Goal: Task Accomplishment & Management: Manage account settings

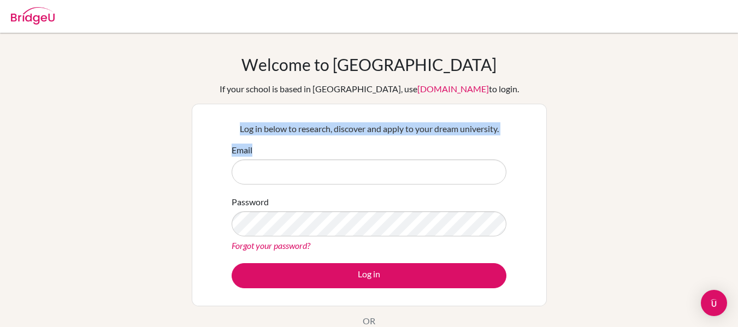
drag, startPoint x: 0, startPoint y: 0, endPoint x: 182, endPoint y: 115, distance: 215.3
click at [182, 115] on div "Welcome to [GEOGRAPHIC_DATA] If your school is based in [GEOGRAPHIC_DATA], use …" at bounding box center [369, 233] width 738 height 357
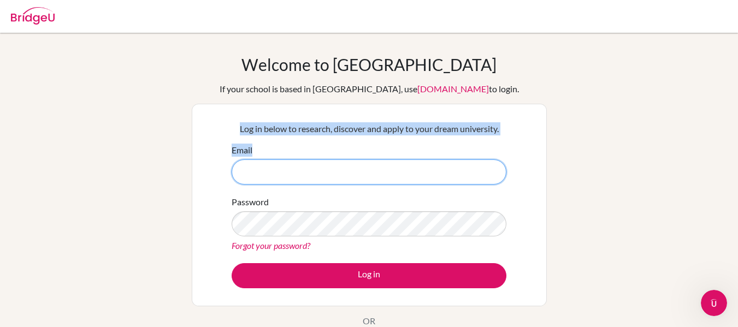
click at [279, 177] on input "Email" at bounding box center [369, 172] width 275 height 25
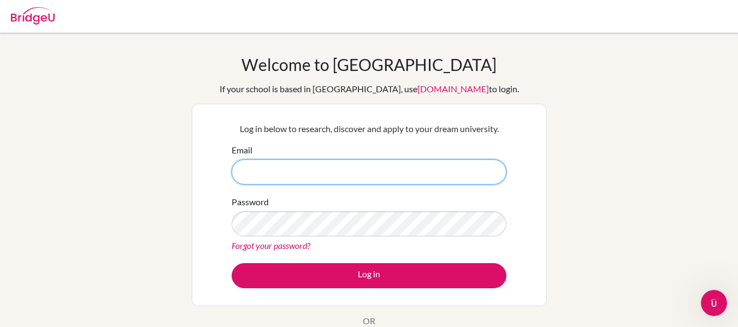
paste input "[EMAIL_ADDRESS][DOMAIN_NAME]"
type input "[EMAIL_ADDRESS][DOMAIN_NAME]"
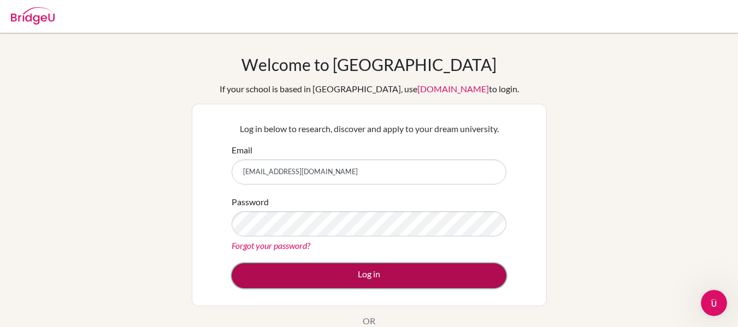
click at [332, 280] on button "Log in" at bounding box center [369, 275] width 275 height 25
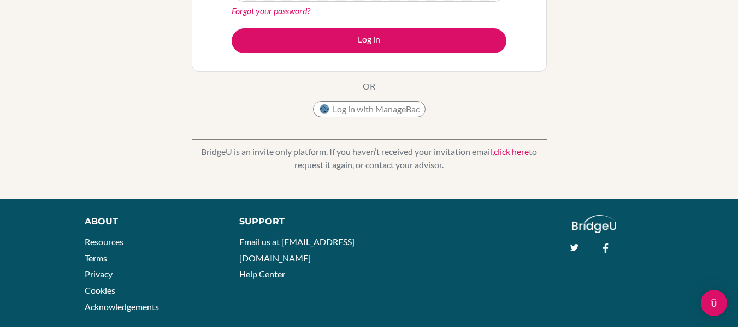
scroll to position [256, 0]
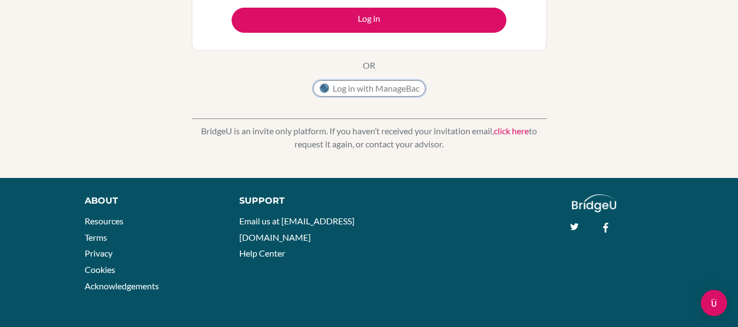
click at [375, 87] on button "Log in with ManageBac" at bounding box center [369, 88] width 113 height 16
